Goal: Task Accomplishment & Management: Use online tool/utility

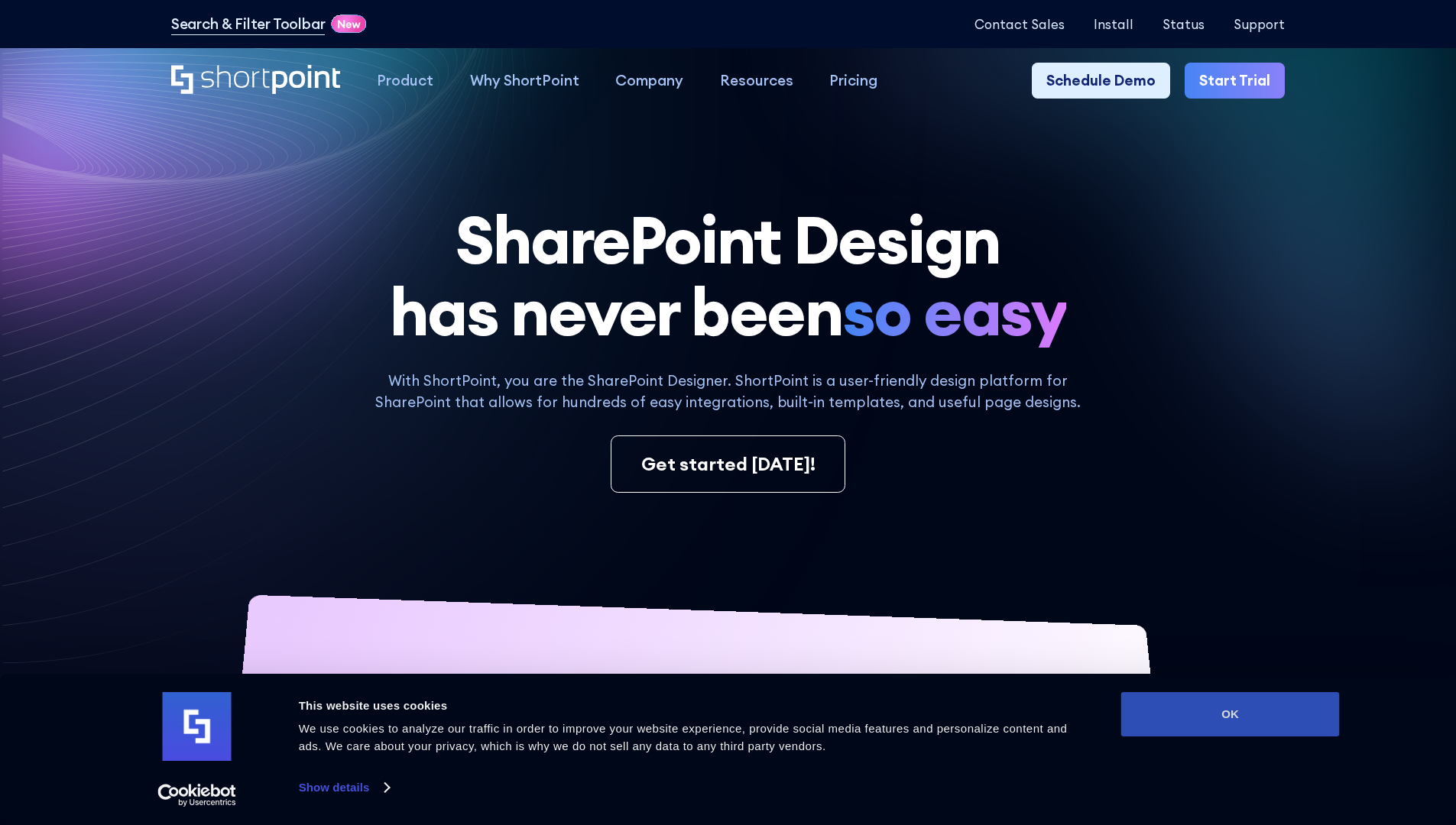
click at [1229, 714] on button "OK" at bounding box center [1230, 714] width 219 height 44
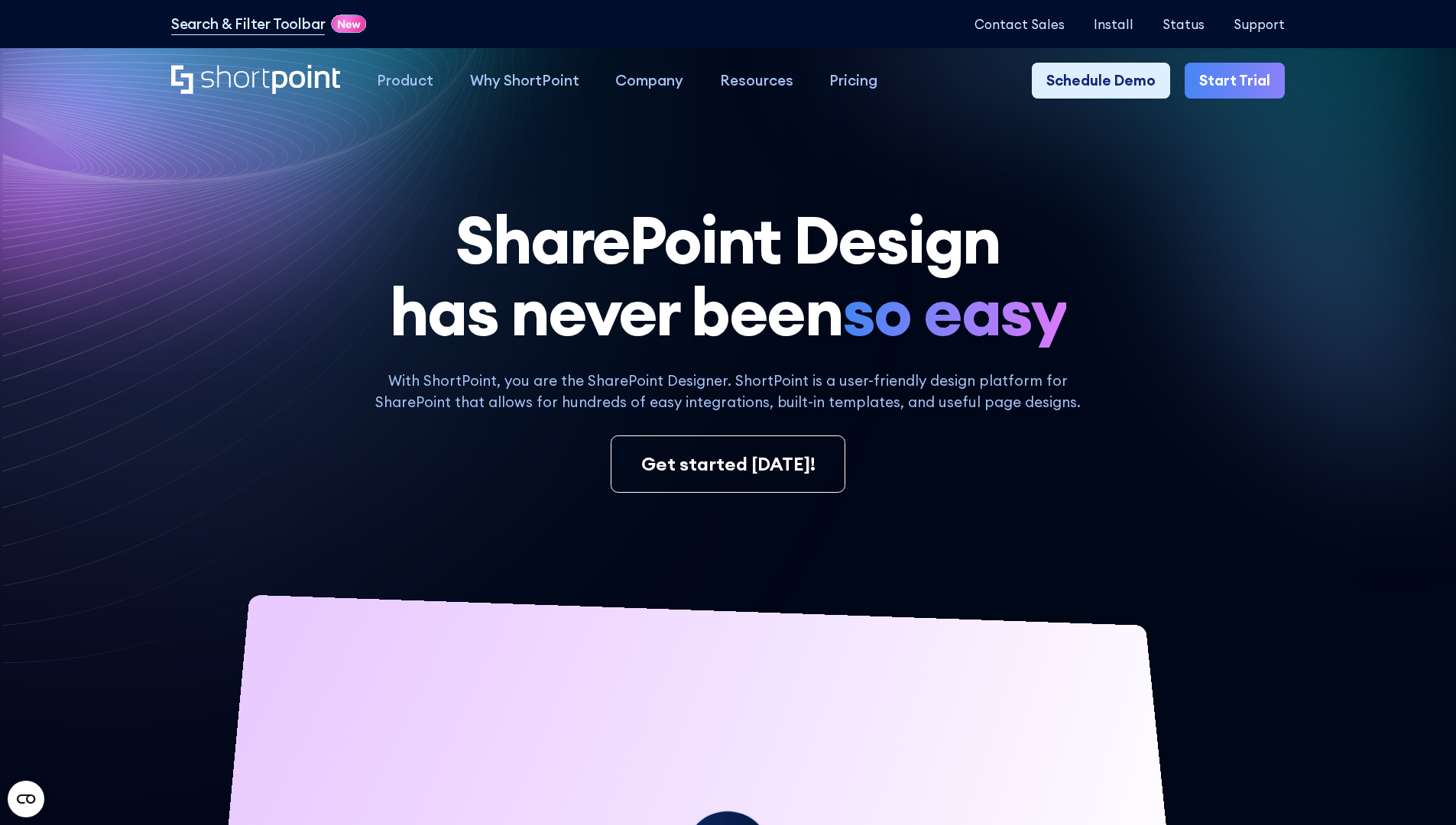
click at [1240, 81] on link "Start Trial" at bounding box center [1235, 80] width 100 height 36
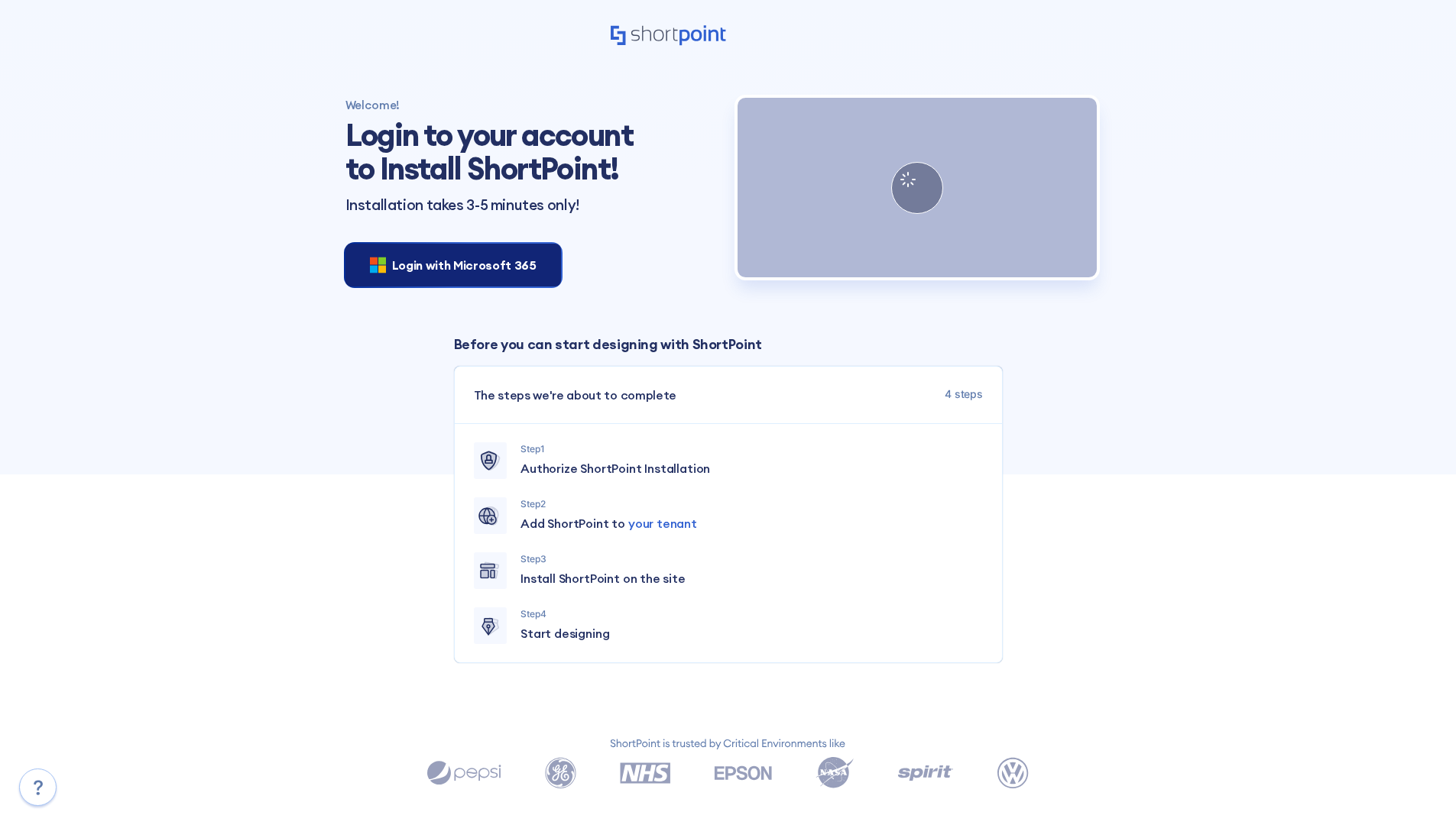
click at [449, 265] on span "Login with Microsoft 365" at bounding box center [463, 265] width 144 height 18
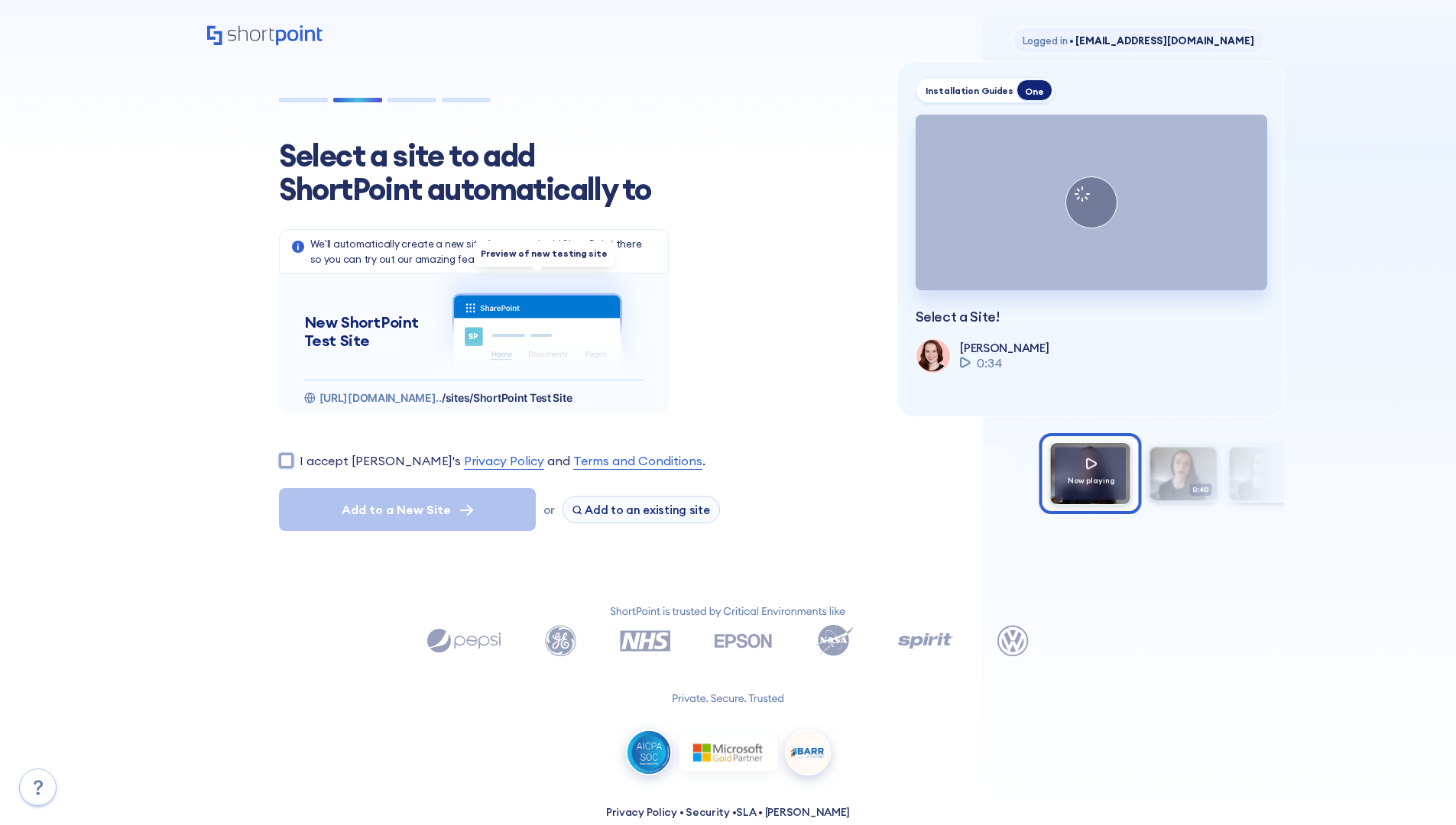
click at [286, 460] on input "I accept ShortPoint's Privacy Policy and Terms and Conditions ." at bounding box center [286, 460] width 15 height 15
checkbox input "true"
click at [406, 509] on span "Add to a New Site" at bounding box center [396, 509] width 109 height 18
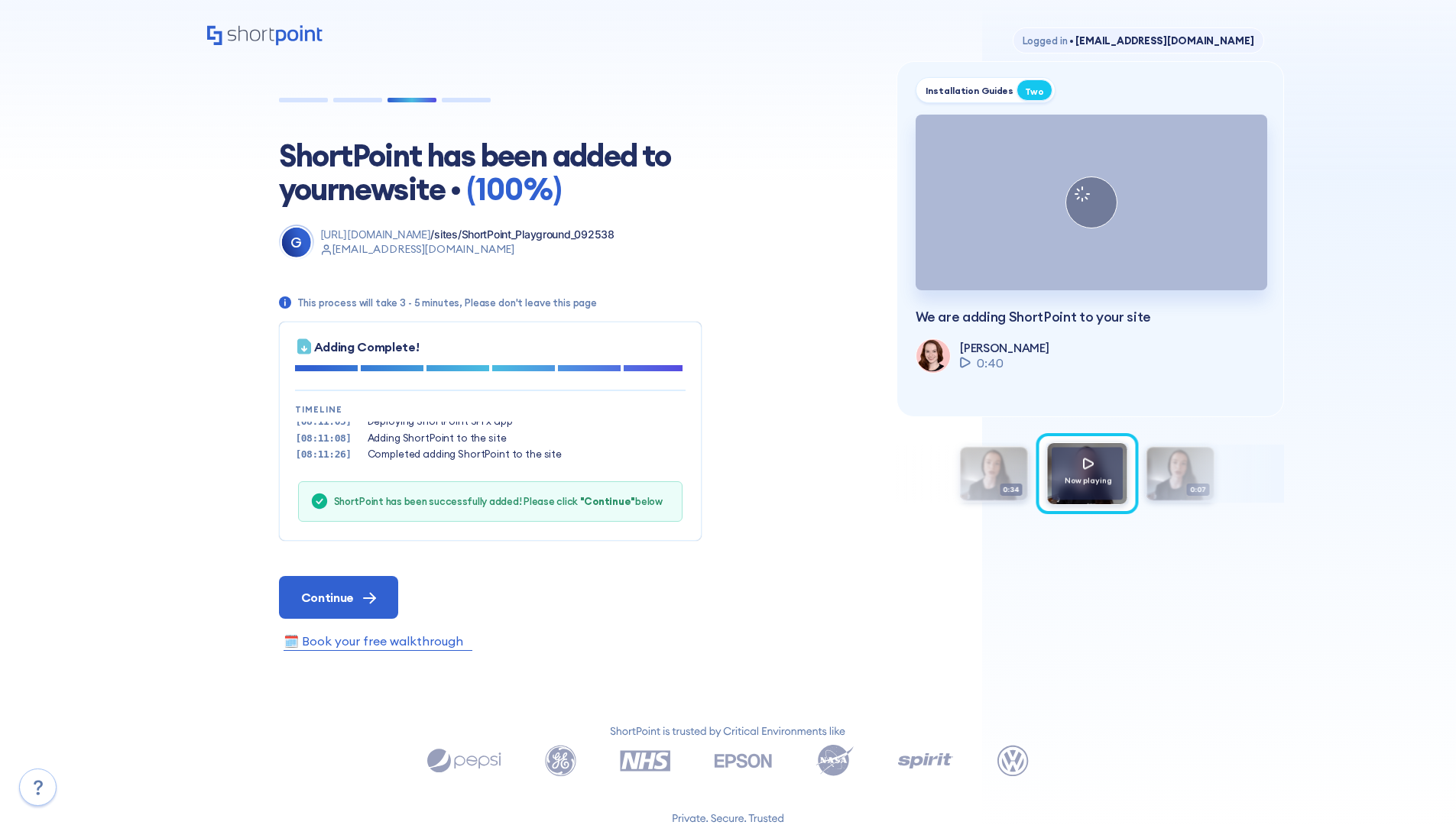
scroll to position [47, 0]
click at [338, 597] on span "Continue" at bounding box center [327, 598] width 53 height 18
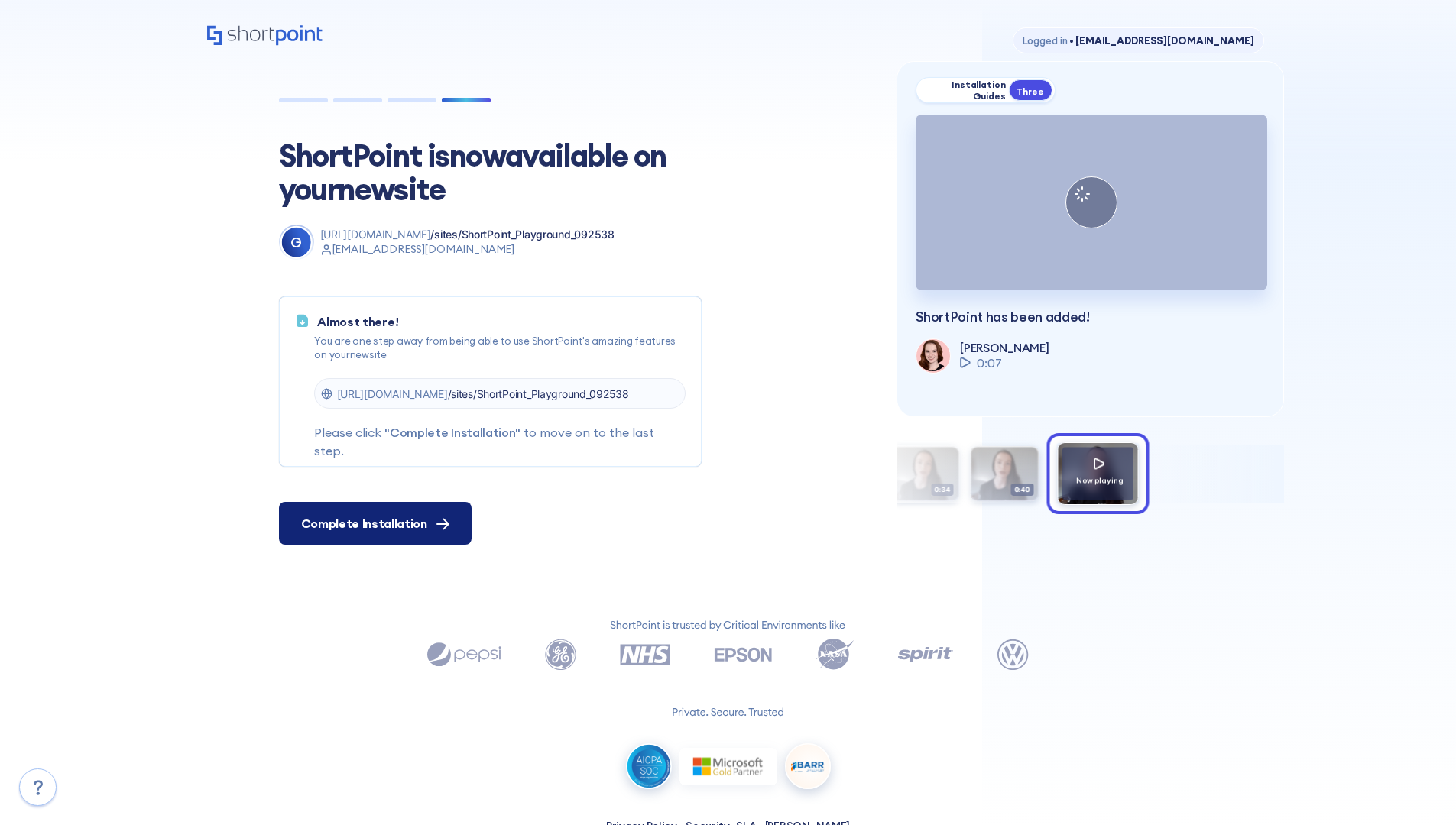
click at [373, 523] on span "Complete Installation" at bounding box center [364, 523] width 126 height 18
